Goal: Information Seeking & Learning: Find specific fact

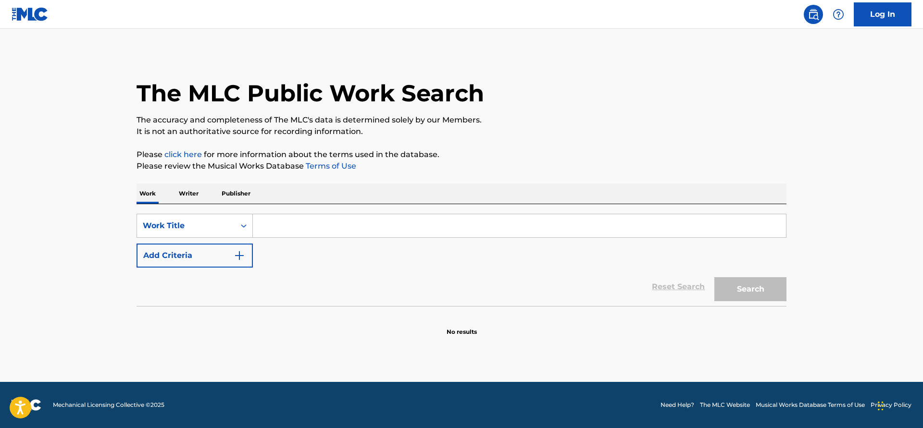
click at [262, 225] on input "Search Form" at bounding box center [519, 225] width 533 height 23
paste input "Fish and Poi"
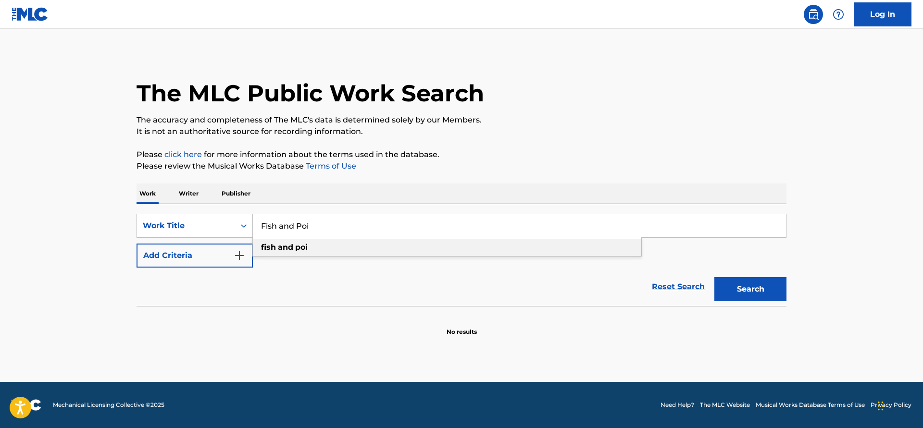
click at [331, 249] on div "fish and poi" at bounding box center [447, 247] width 388 height 17
type input "fish and poi"
click at [748, 284] on button "Search" at bounding box center [750, 289] width 72 height 24
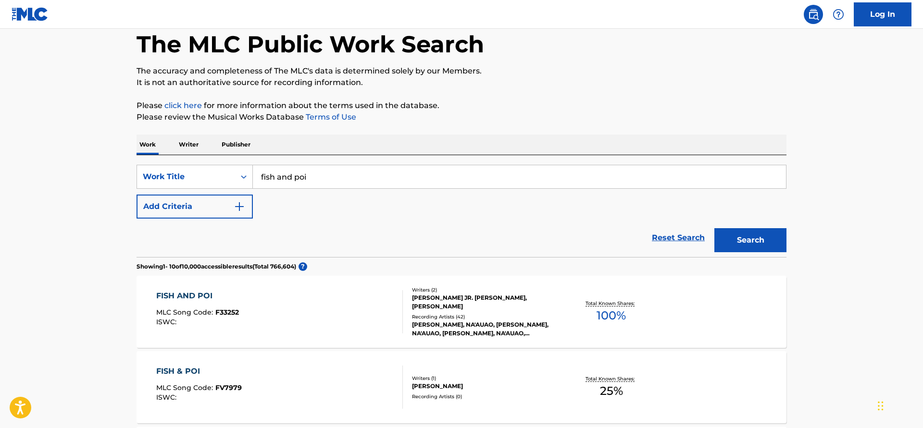
scroll to position [98, 0]
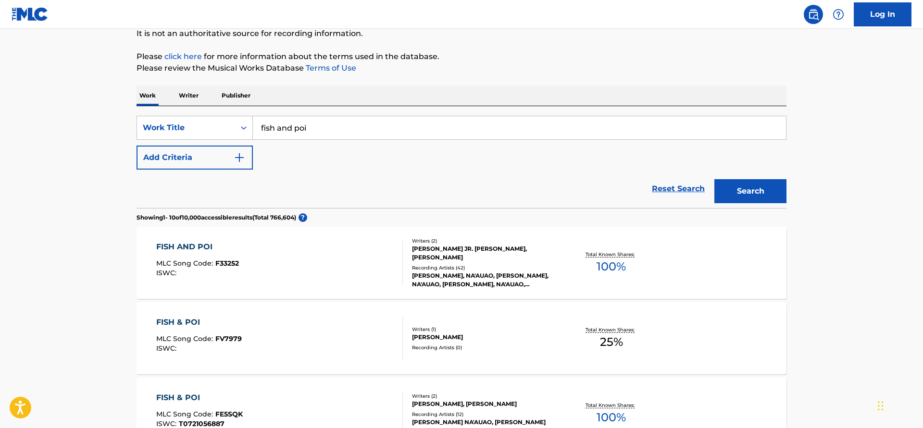
click at [517, 272] on div "[PERSON_NAME], NA'AUAO, [PERSON_NAME], NA'AUAO, [PERSON_NAME], NA'AUAO, [PERSON…" at bounding box center [484, 280] width 145 height 17
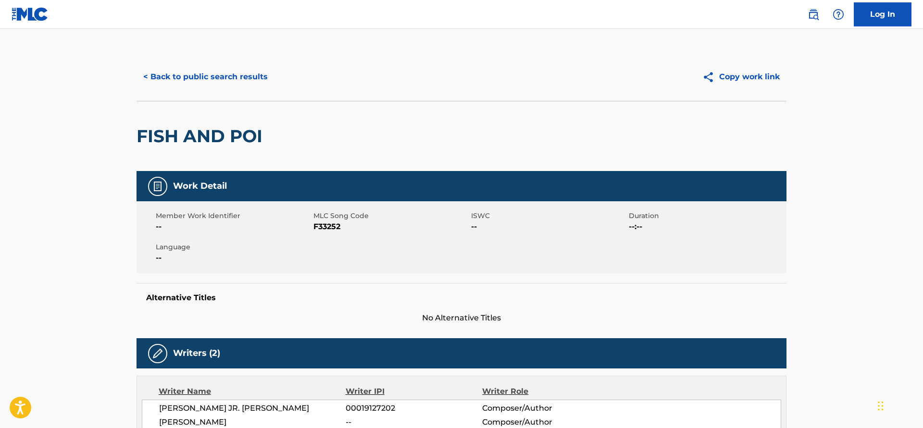
click at [167, 81] on button "< Back to public search results" at bounding box center [206, 77] width 138 height 24
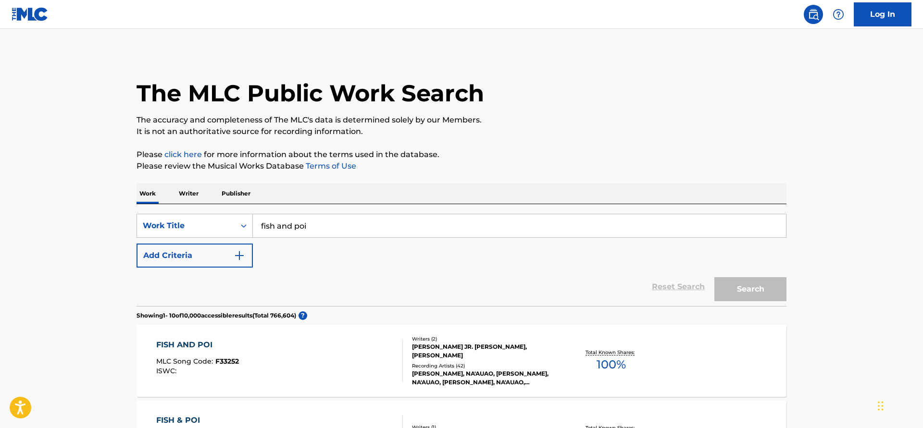
scroll to position [98, 0]
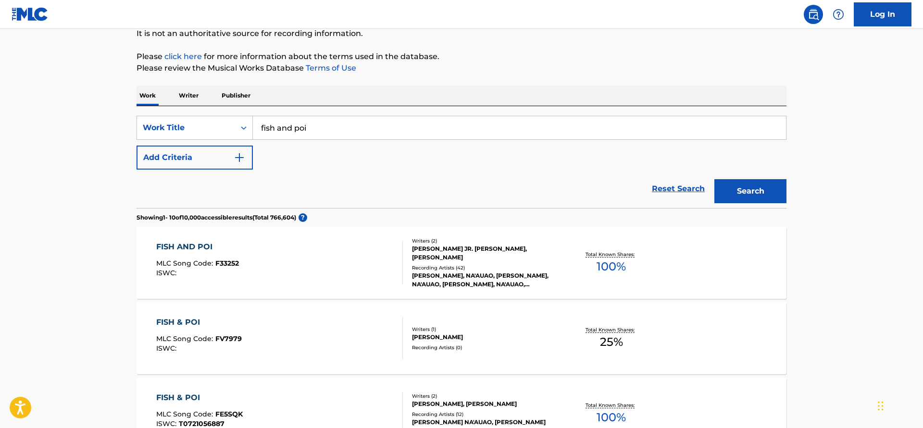
drag, startPoint x: 325, startPoint y: 127, endPoint x: 208, endPoint y: 127, distance: 116.8
click at [253, 127] on input "fish and poi" at bounding box center [519, 127] width 533 height 23
type input "era bini tu"
click at [714, 179] on button "Search" at bounding box center [750, 191] width 72 height 24
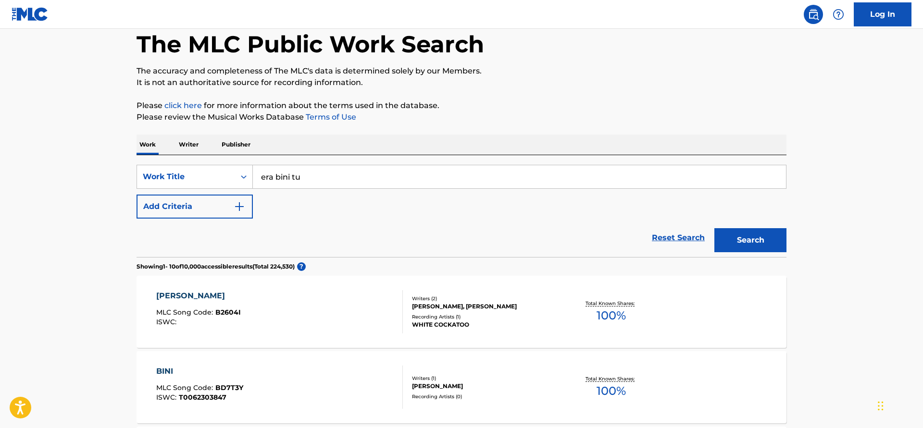
scroll to position [147, 0]
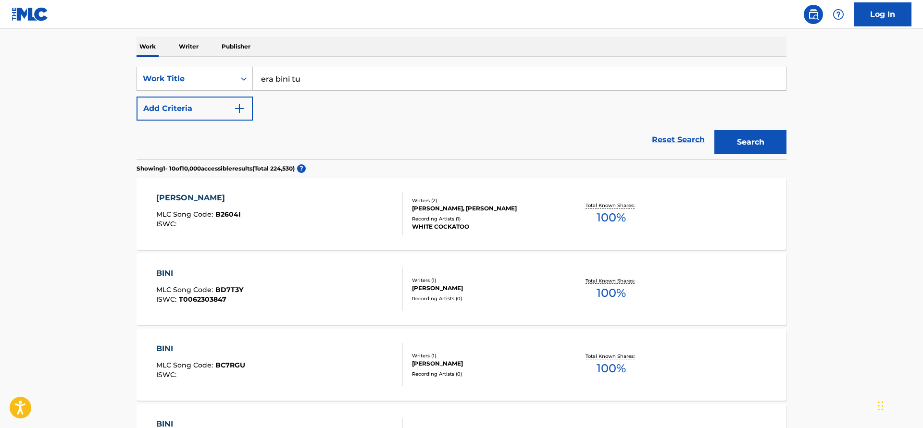
click at [210, 113] on button "Add Criteria" at bounding box center [195, 109] width 116 height 24
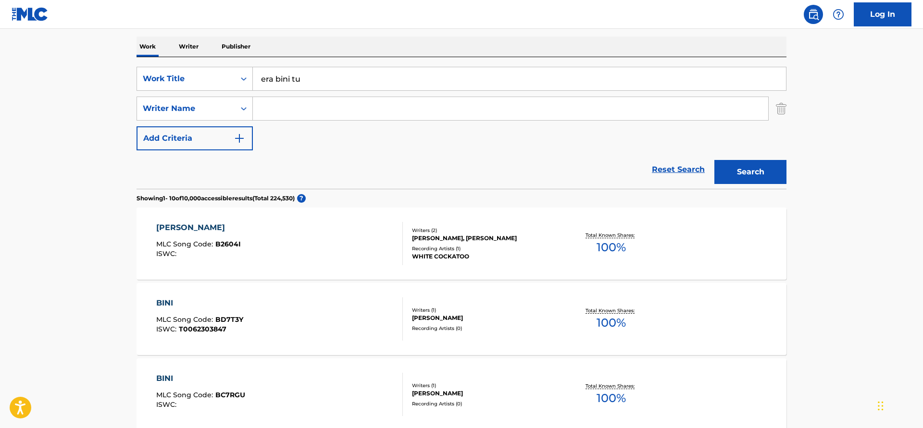
click at [296, 112] on input "Search Form" at bounding box center [510, 108] width 515 height 23
type input "p"
type input "[PERSON_NAME]"
click at [714, 160] on button "Search" at bounding box center [750, 172] width 72 height 24
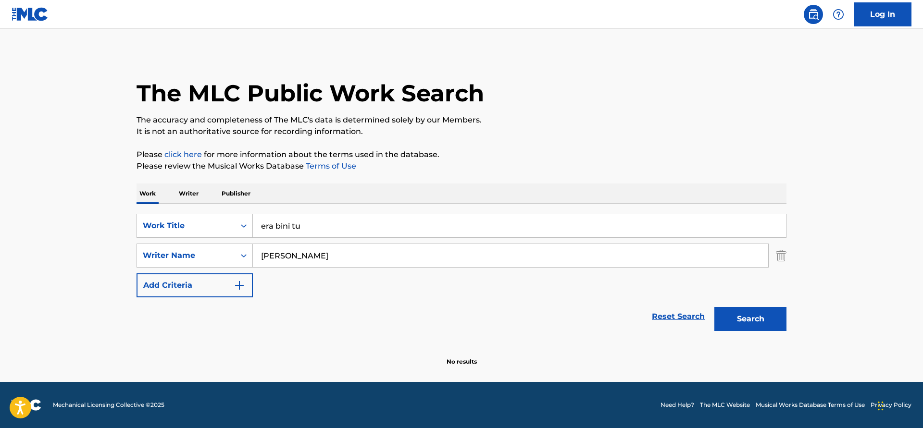
scroll to position [0, 0]
drag, startPoint x: 259, startPoint y: 222, endPoint x: 241, endPoint y: 219, distance: 18.0
click at [253, 222] on input "era bini tu" at bounding box center [519, 225] width 533 height 23
click at [344, 263] on input "[PERSON_NAME]" at bounding box center [510, 255] width 515 height 23
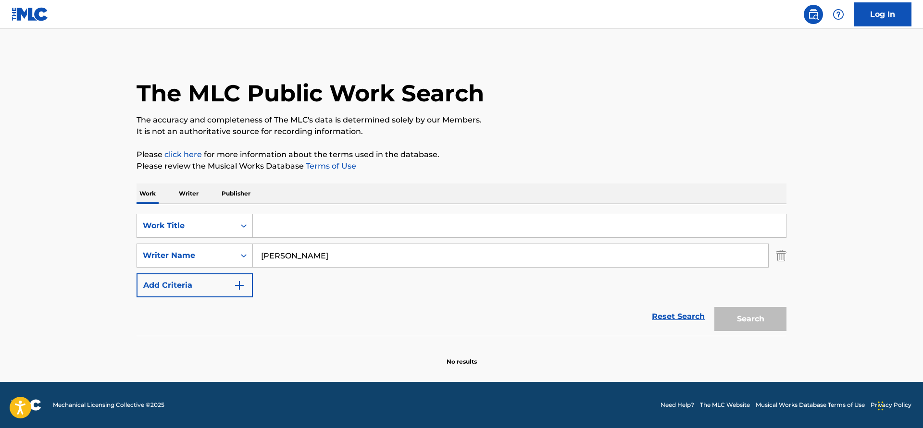
click at [344, 263] on input "[PERSON_NAME]" at bounding box center [510, 255] width 515 height 23
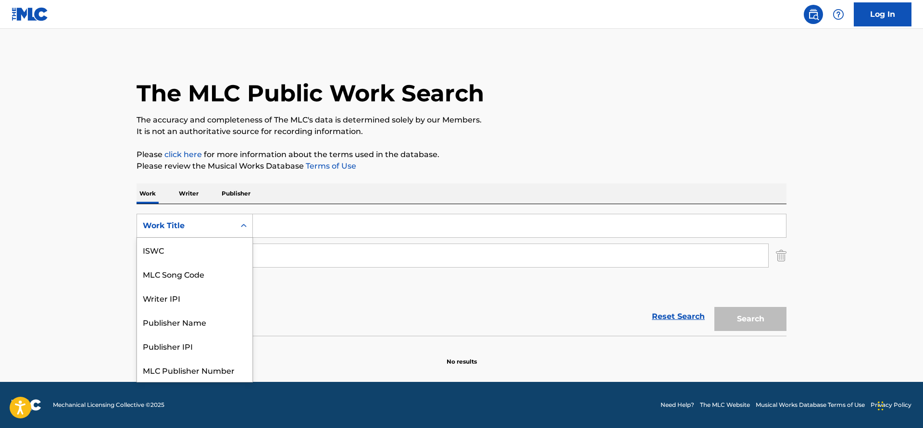
click at [207, 226] on div "Work Title" at bounding box center [186, 226] width 87 height 12
drag, startPoint x: 334, startPoint y: 310, endPoint x: 328, endPoint y: 303, distance: 8.5
click at [333, 309] on div "Reset Search Search" at bounding box center [462, 317] width 650 height 38
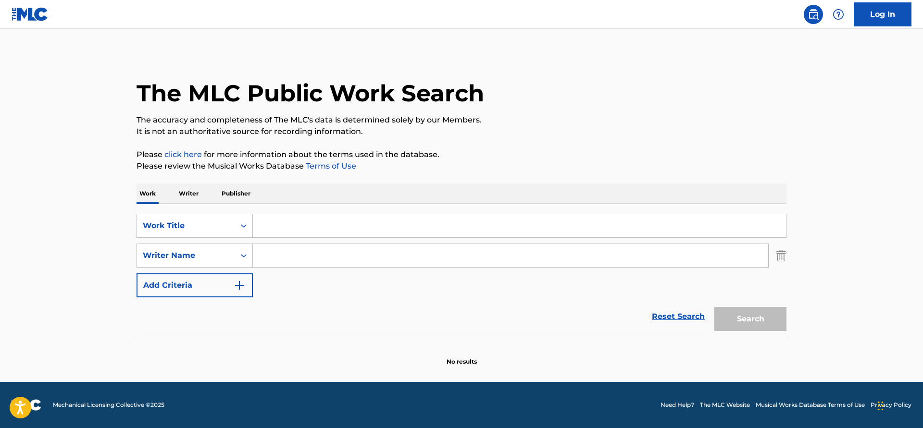
click at [303, 260] on input "Search Form" at bounding box center [510, 255] width 515 height 23
paste input "[PERSON_NAME]"
type input "[PERSON_NAME]"
click at [755, 323] on div "Search" at bounding box center [748, 317] width 77 height 38
click at [327, 228] on input "Search Form" at bounding box center [519, 225] width 533 height 23
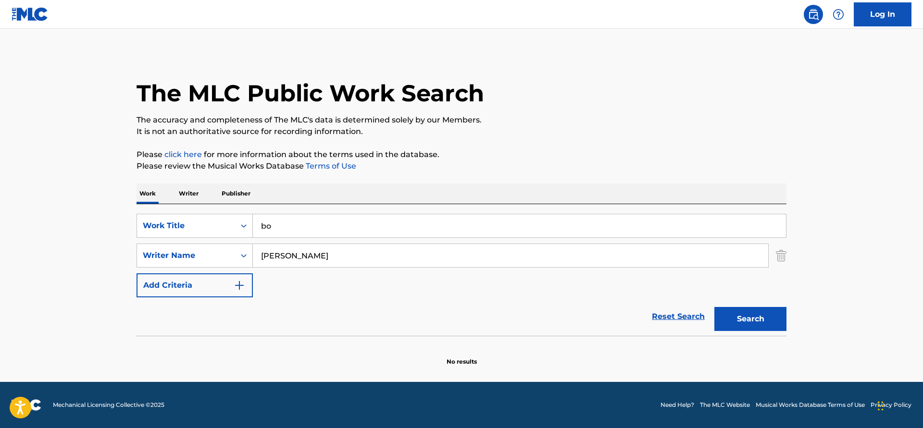
type input "b"
click at [714, 307] on button "Search" at bounding box center [750, 319] width 72 height 24
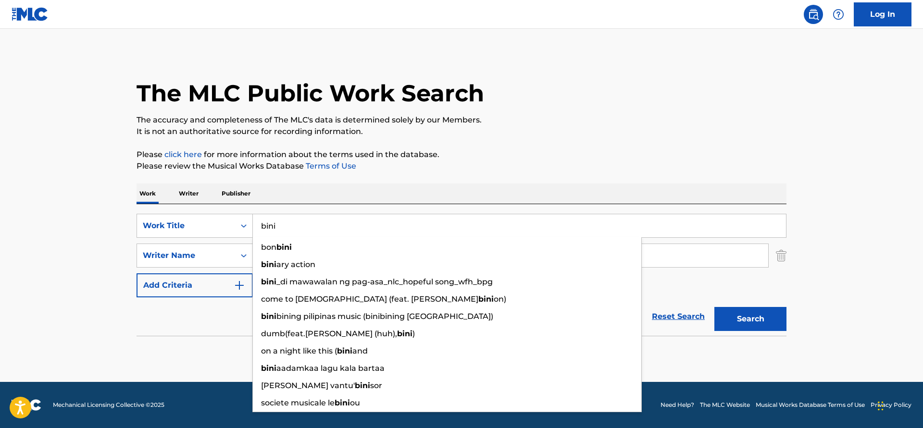
drag, startPoint x: 861, startPoint y: 295, endPoint x: 847, endPoint y: 261, distance: 37.1
click at [861, 295] on main "The MLC Public Work Search The accuracy and completeness of The MLC's data is d…" at bounding box center [461, 205] width 923 height 353
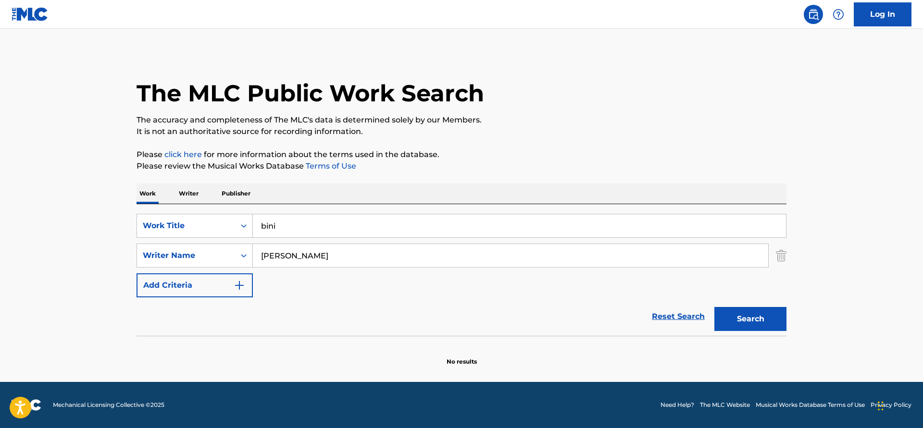
click at [747, 314] on button "Search" at bounding box center [750, 319] width 72 height 24
drag, startPoint x: 254, startPoint y: 225, endPoint x: 212, endPoint y: 225, distance: 41.3
click at [253, 225] on input "bini" at bounding box center [519, 225] width 533 height 23
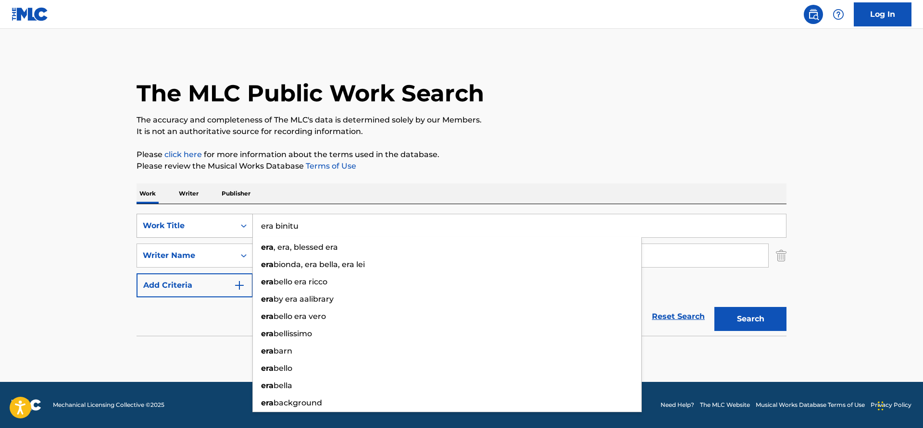
type input "era binitu"
click at [714, 307] on button "Search" at bounding box center [750, 319] width 72 height 24
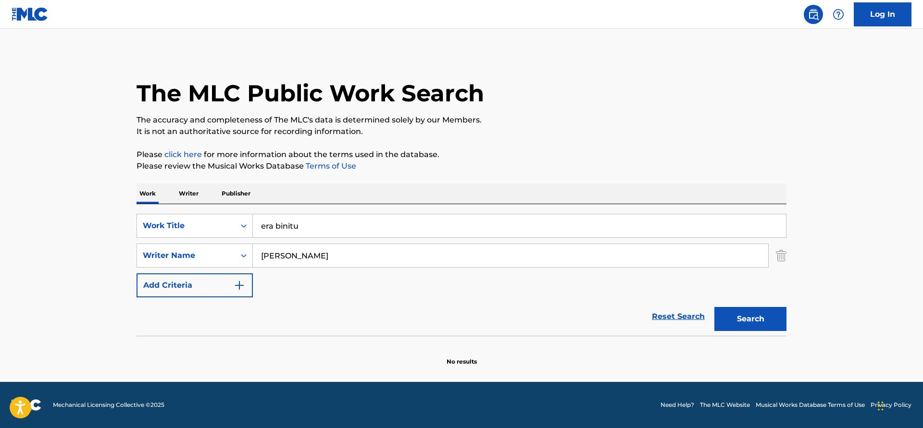
drag, startPoint x: 354, startPoint y: 256, endPoint x: 197, endPoint y: 265, distance: 157.9
click at [253, 265] on input "[PERSON_NAME]" at bounding box center [510, 255] width 515 height 23
click at [747, 318] on button "Search" at bounding box center [750, 319] width 72 height 24
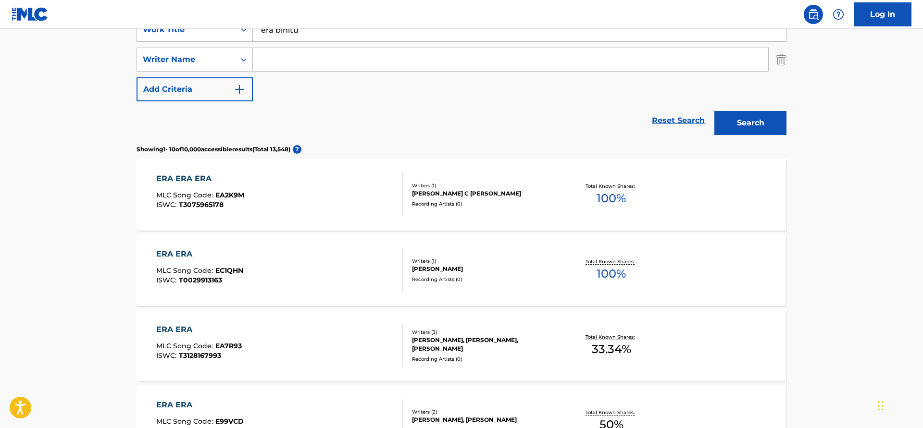
scroll to position [49, 0]
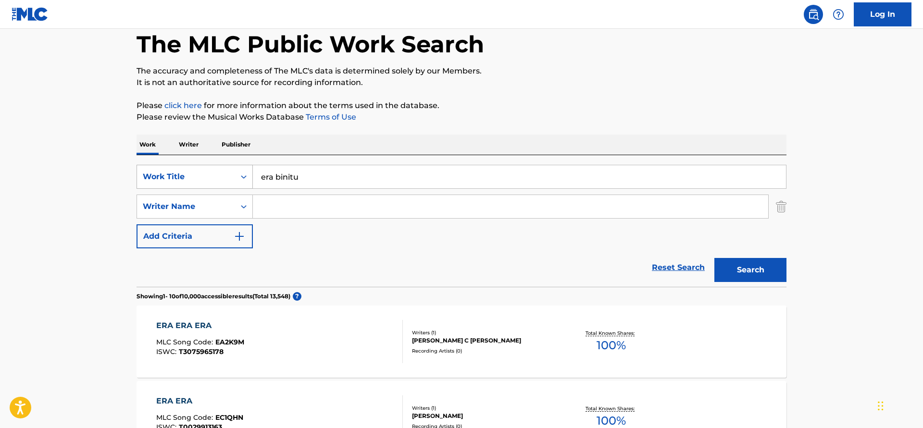
drag, startPoint x: 262, startPoint y: 178, endPoint x: 229, endPoint y: 177, distance: 33.2
click at [253, 176] on input "era binitu" at bounding box center [519, 176] width 533 height 23
type input "binitu"
click at [769, 277] on button "Search" at bounding box center [750, 270] width 72 height 24
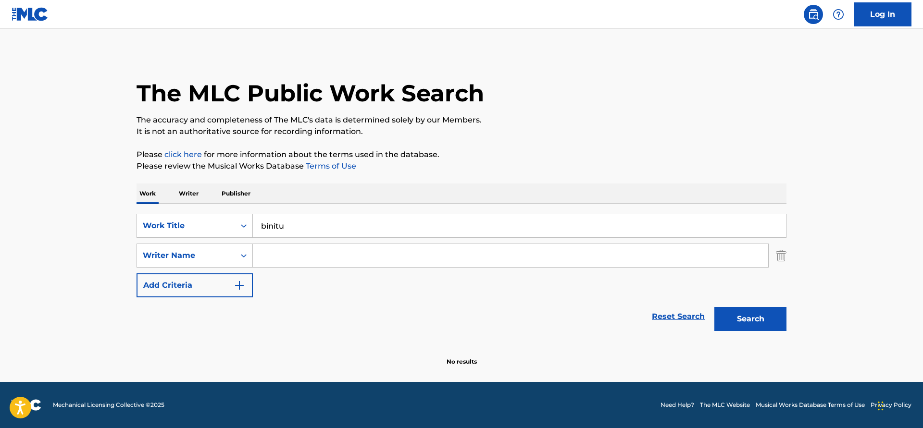
scroll to position [0, 0]
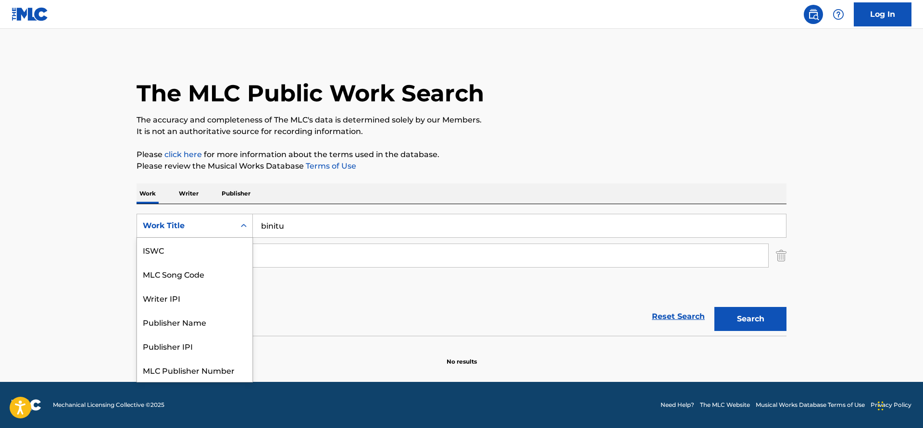
click at [191, 218] on div "Work Title" at bounding box center [186, 226] width 98 height 18
click at [196, 195] on p "Writer" at bounding box center [188, 194] width 25 height 20
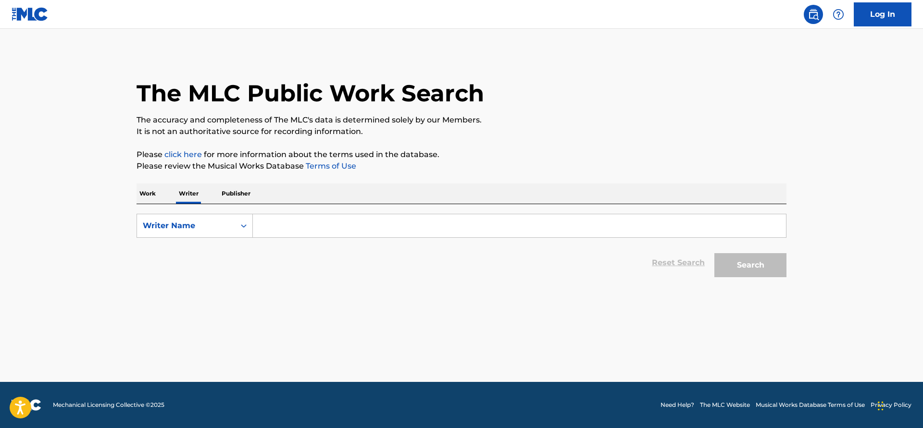
click at [304, 223] on input "Search Form" at bounding box center [519, 225] width 533 height 23
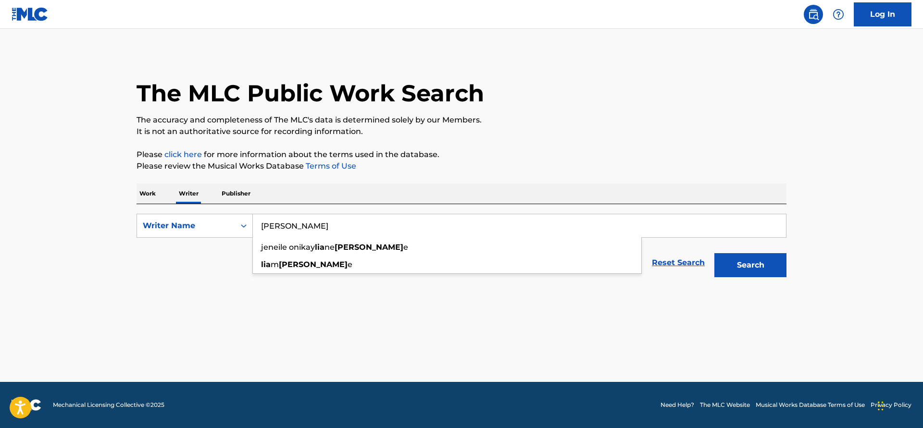
type input "[PERSON_NAME]"
click at [714, 253] on button "Search" at bounding box center [750, 265] width 72 height 24
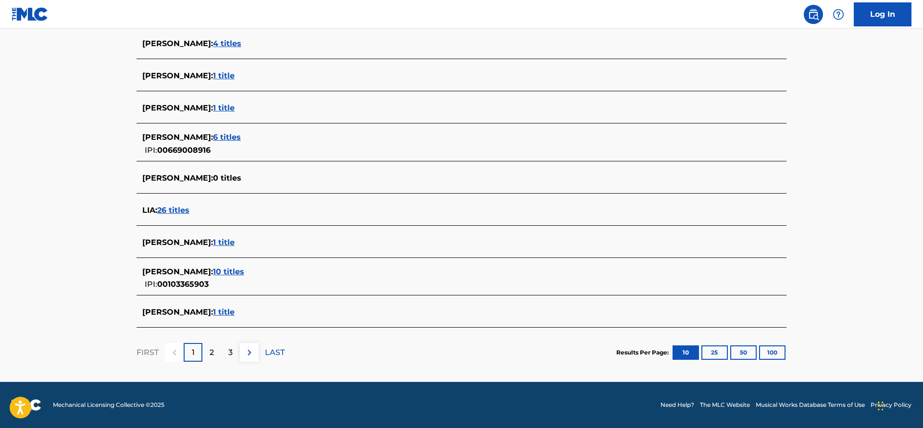
scroll to position [58, 0]
